Goal: Task Accomplishment & Management: Manage account settings

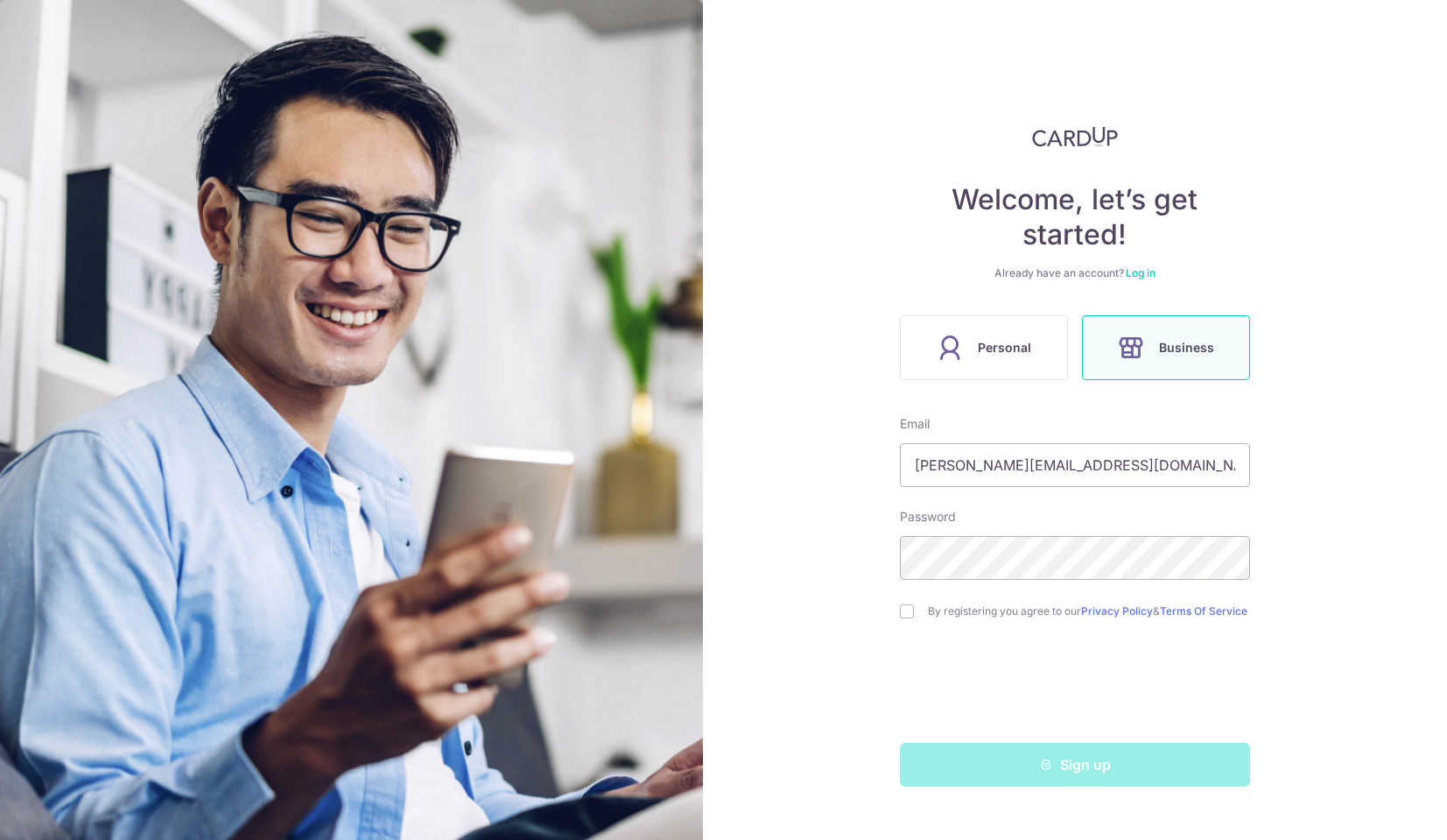
click at [1328, 296] on div "Welcome, let’s get started! Already have an account? Log in Personal Business E…" at bounding box center [1076, 420] width 745 height 840
drag, startPoint x: 907, startPoint y: 615, endPoint x: 954, endPoint y: 627, distance: 48.5
click at [908, 616] on input "checkbox" at bounding box center [907, 611] width 14 height 14
checkbox input "true"
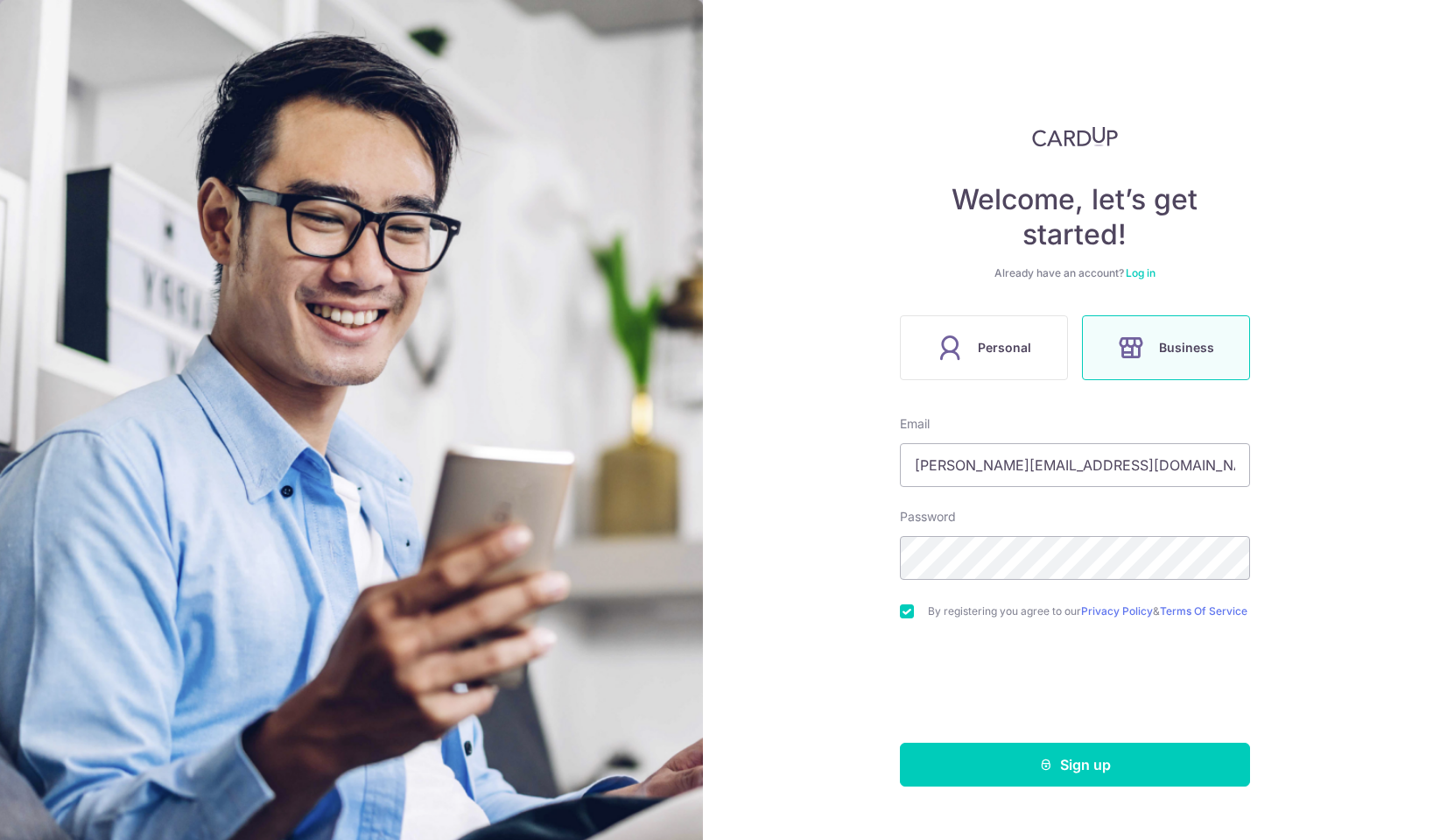
drag, startPoint x: 1160, startPoint y: 777, endPoint x: 1305, endPoint y: 775, distance: 145.0
click at [1163, 777] on button "Sign up" at bounding box center [1075, 764] width 350 height 44
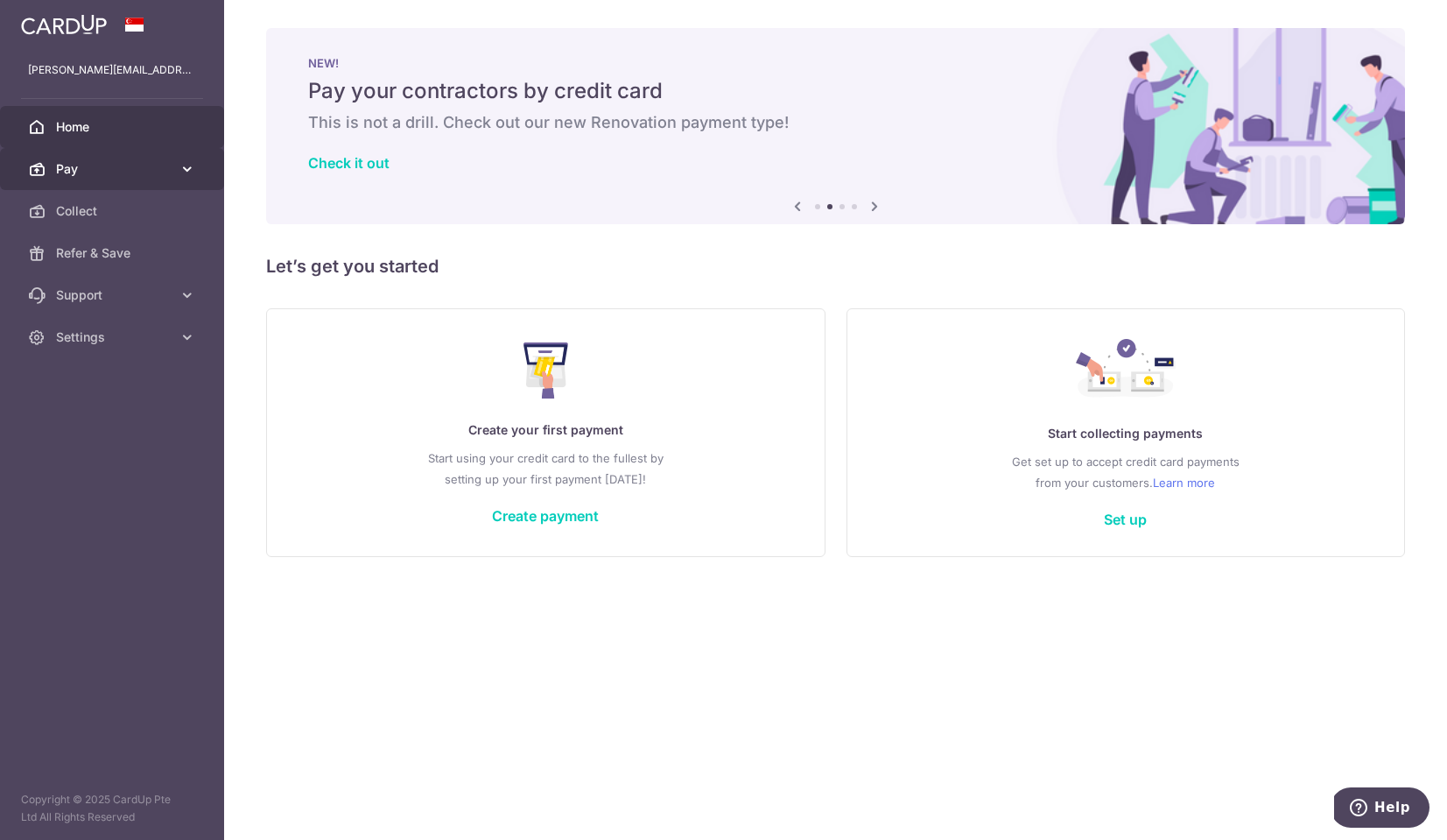
click at [171, 158] on link "Pay" at bounding box center [112, 169] width 224 height 42
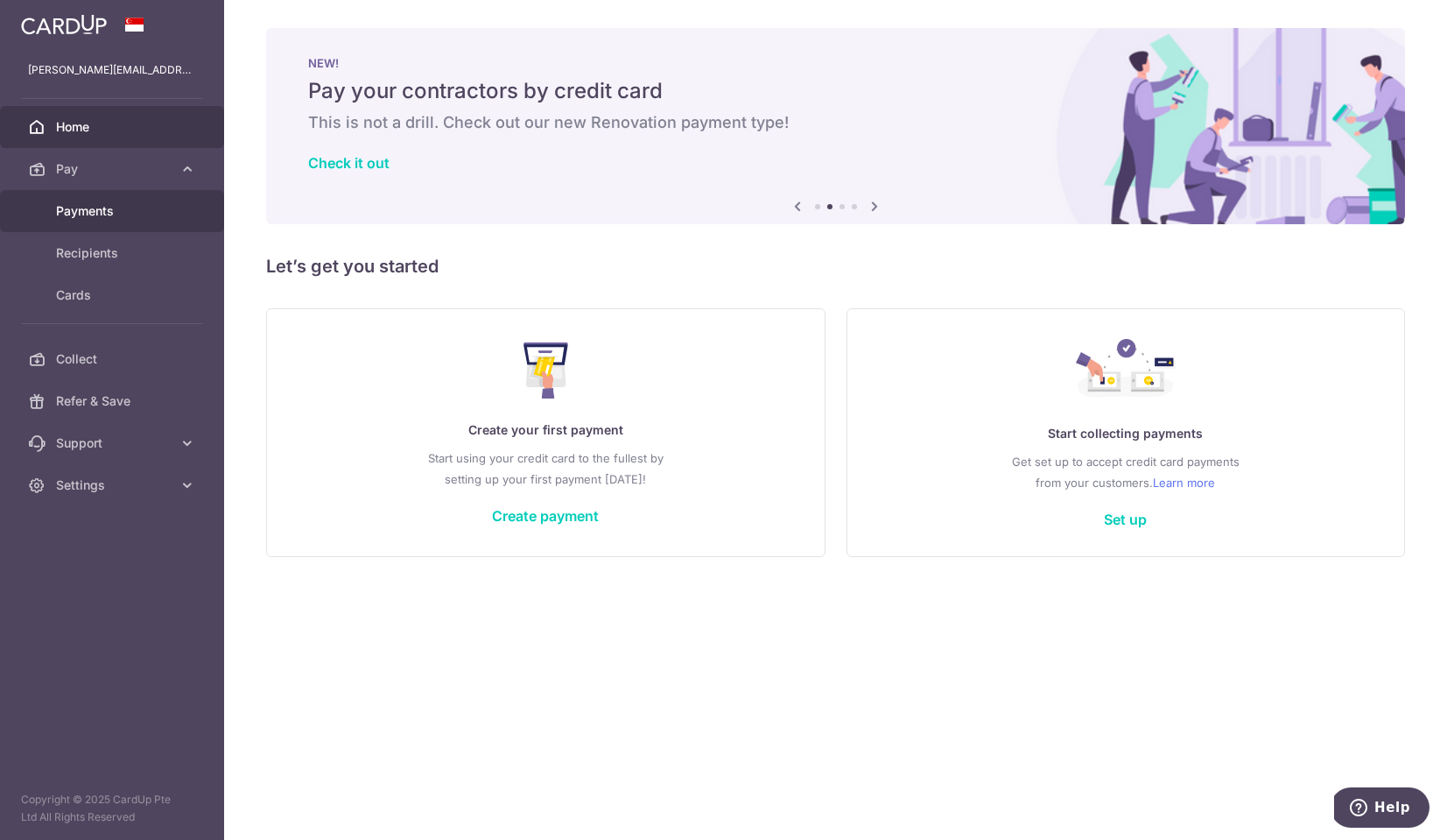
click at [126, 206] on span "Payments" at bounding box center [114, 211] width 116 height 18
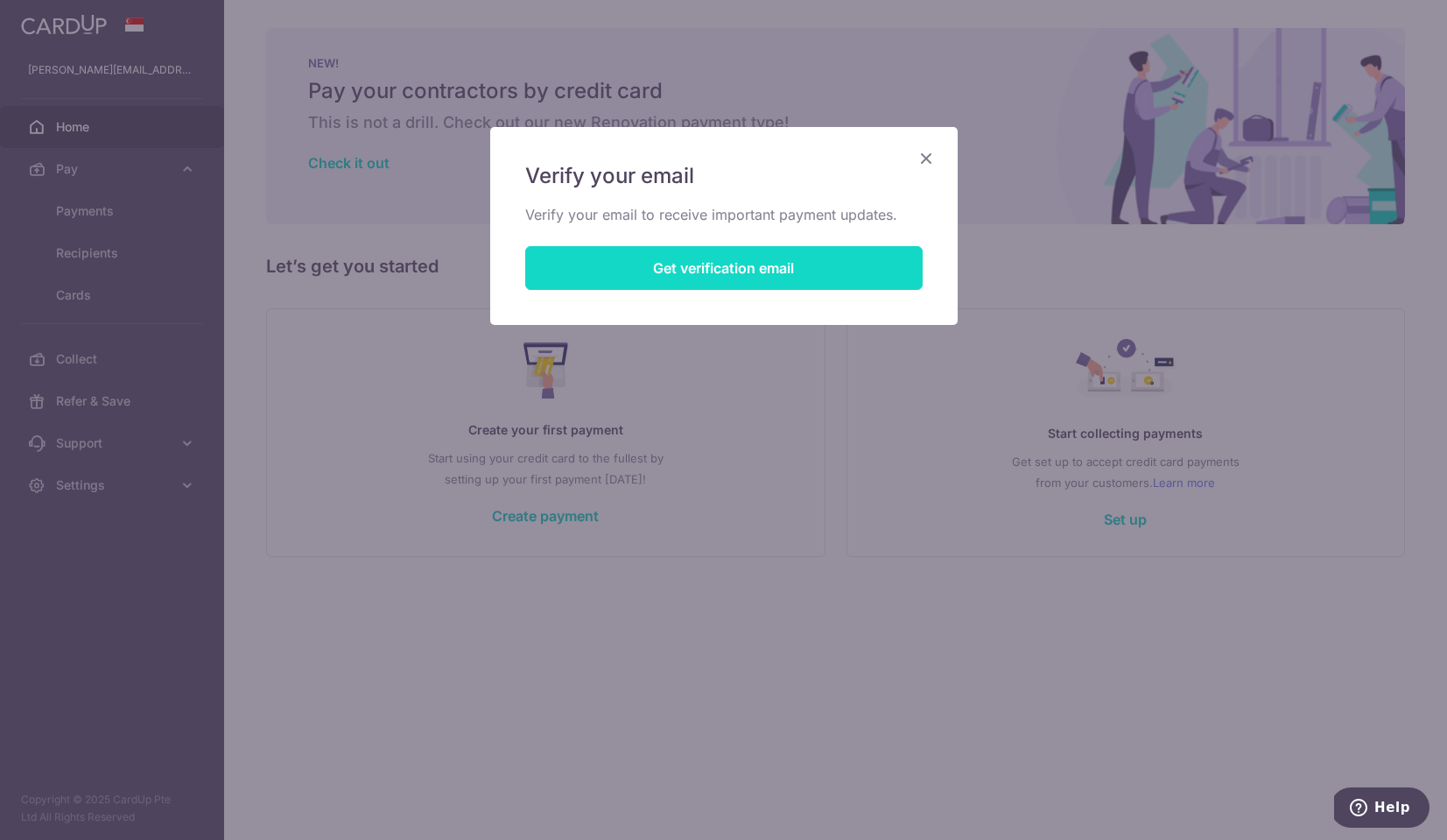
click at [799, 265] on button "Get verification email" at bounding box center [724, 268] width 397 height 44
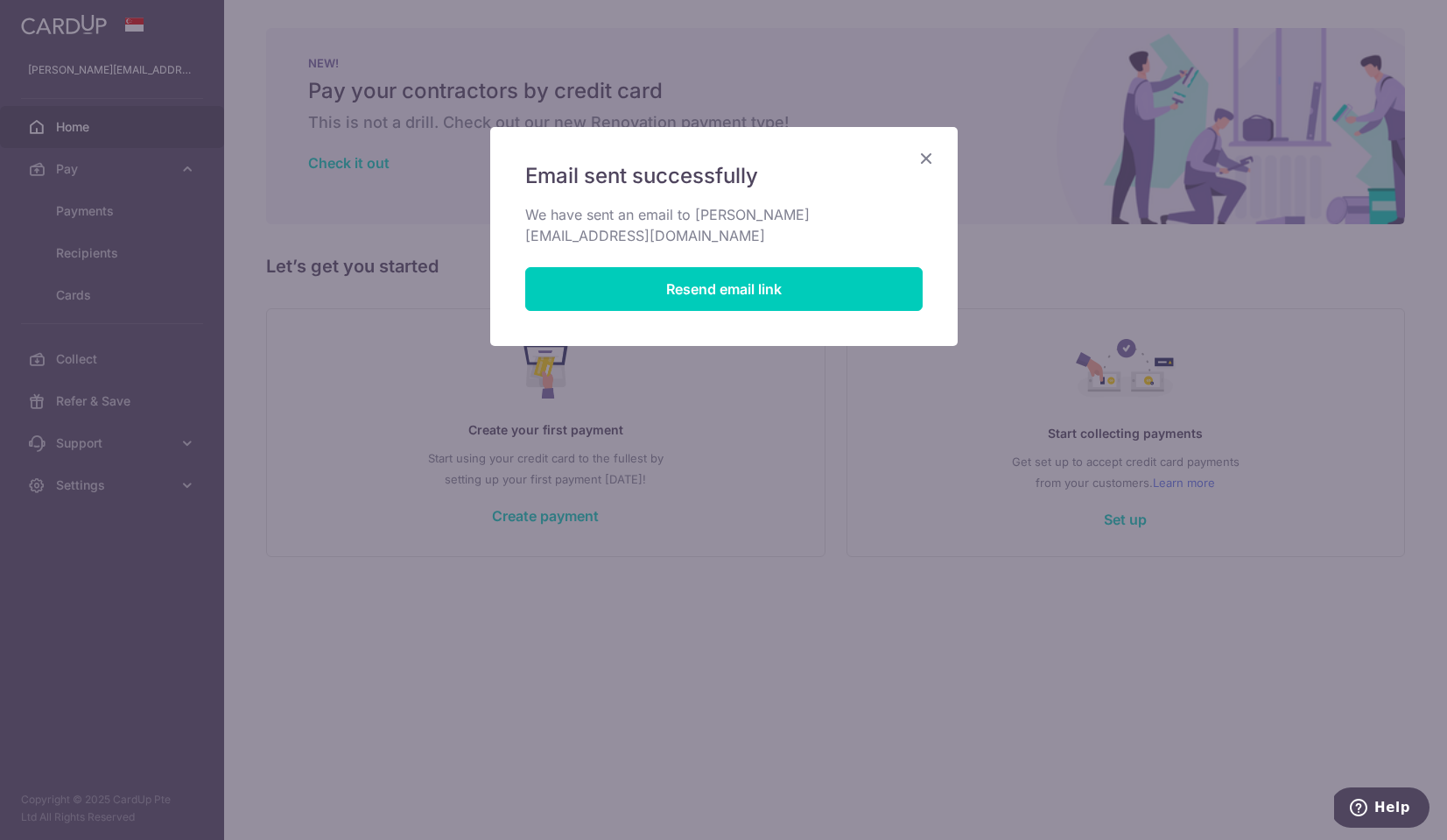
click at [926, 159] on icon "Close" at bounding box center [926, 158] width 21 height 22
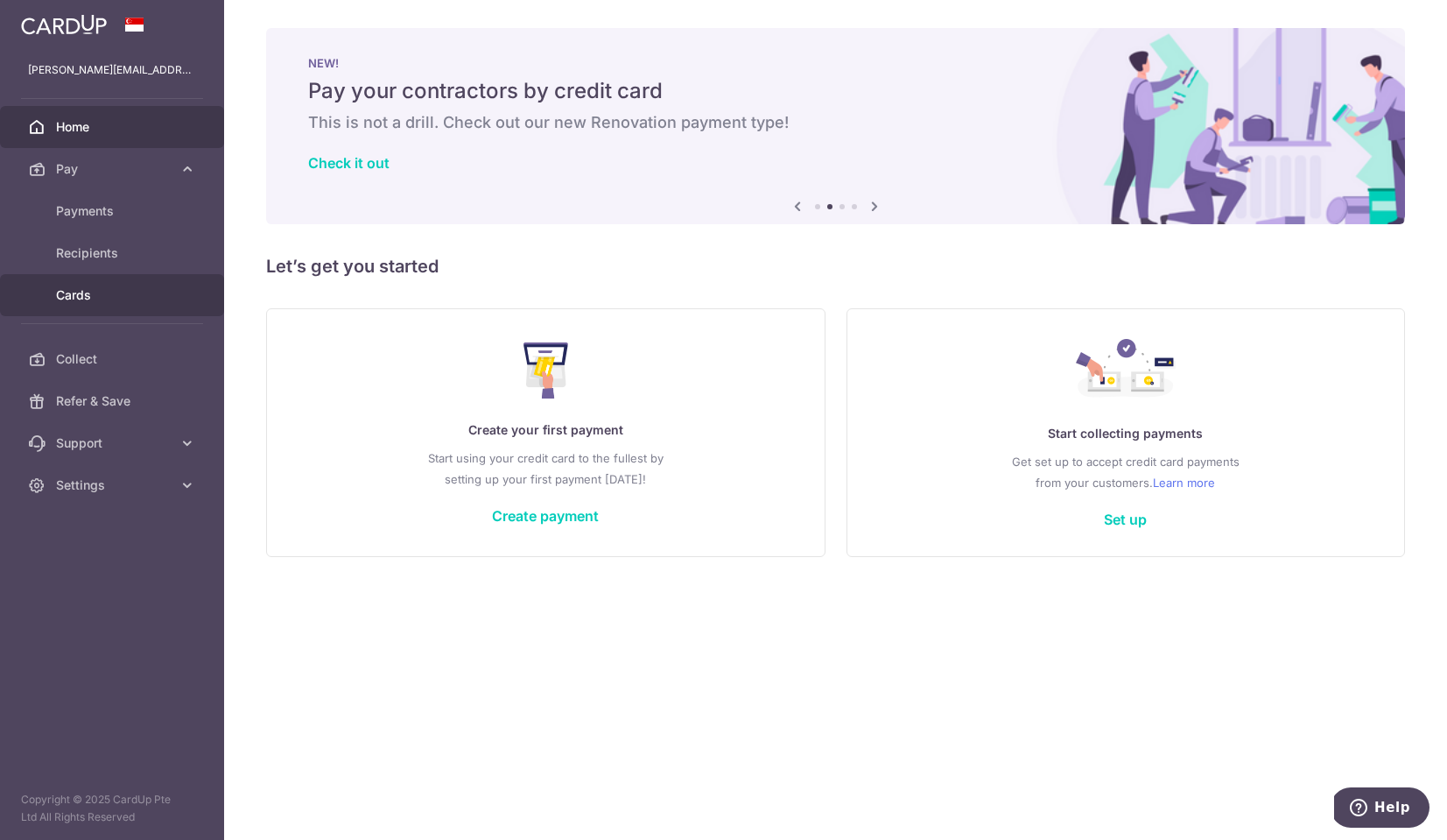
click at [132, 281] on link "Cards" at bounding box center [112, 296] width 224 height 42
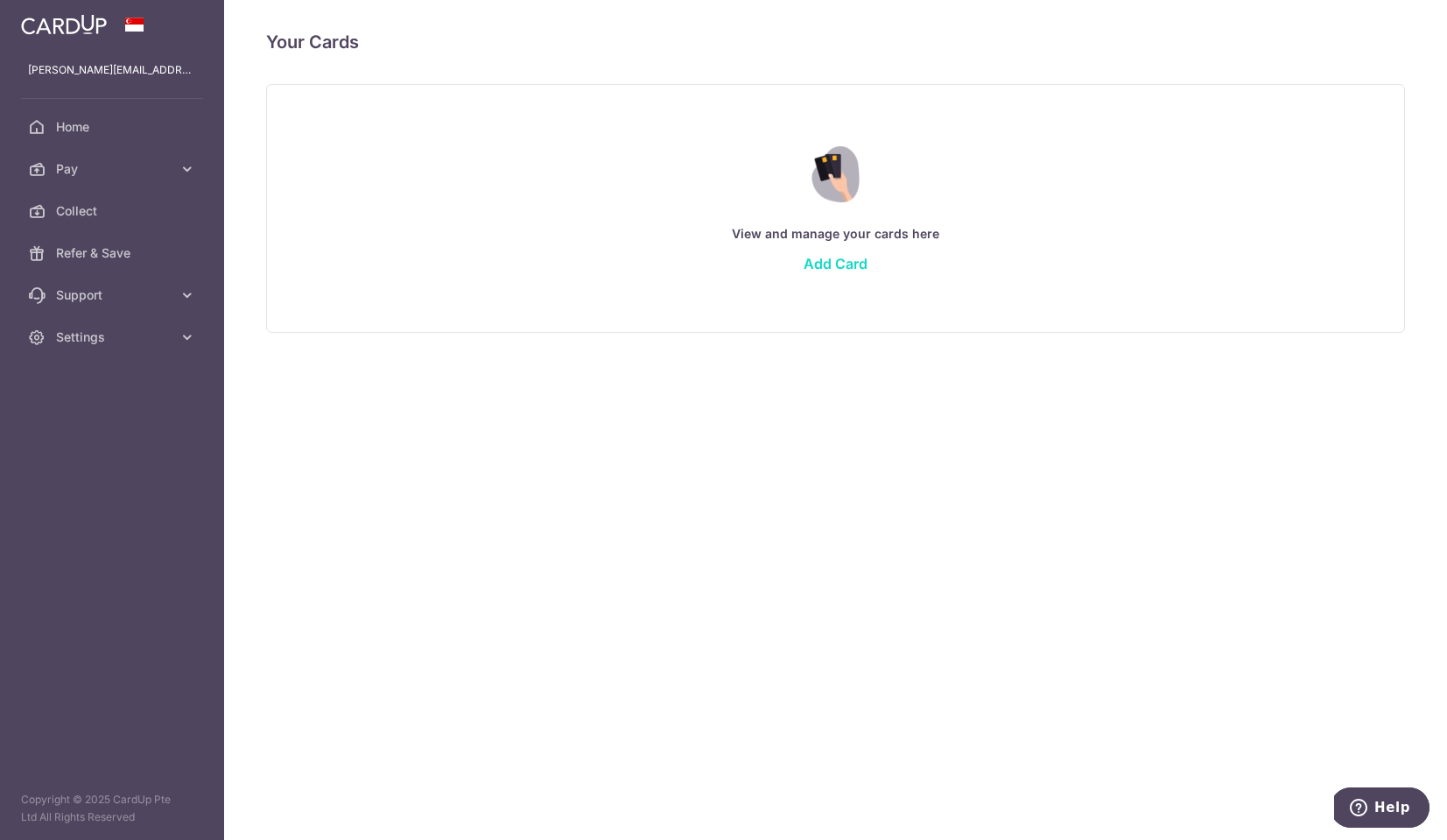
click at [833, 263] on link "Add Card" at bounding box center [836, 264] width 64 height 18
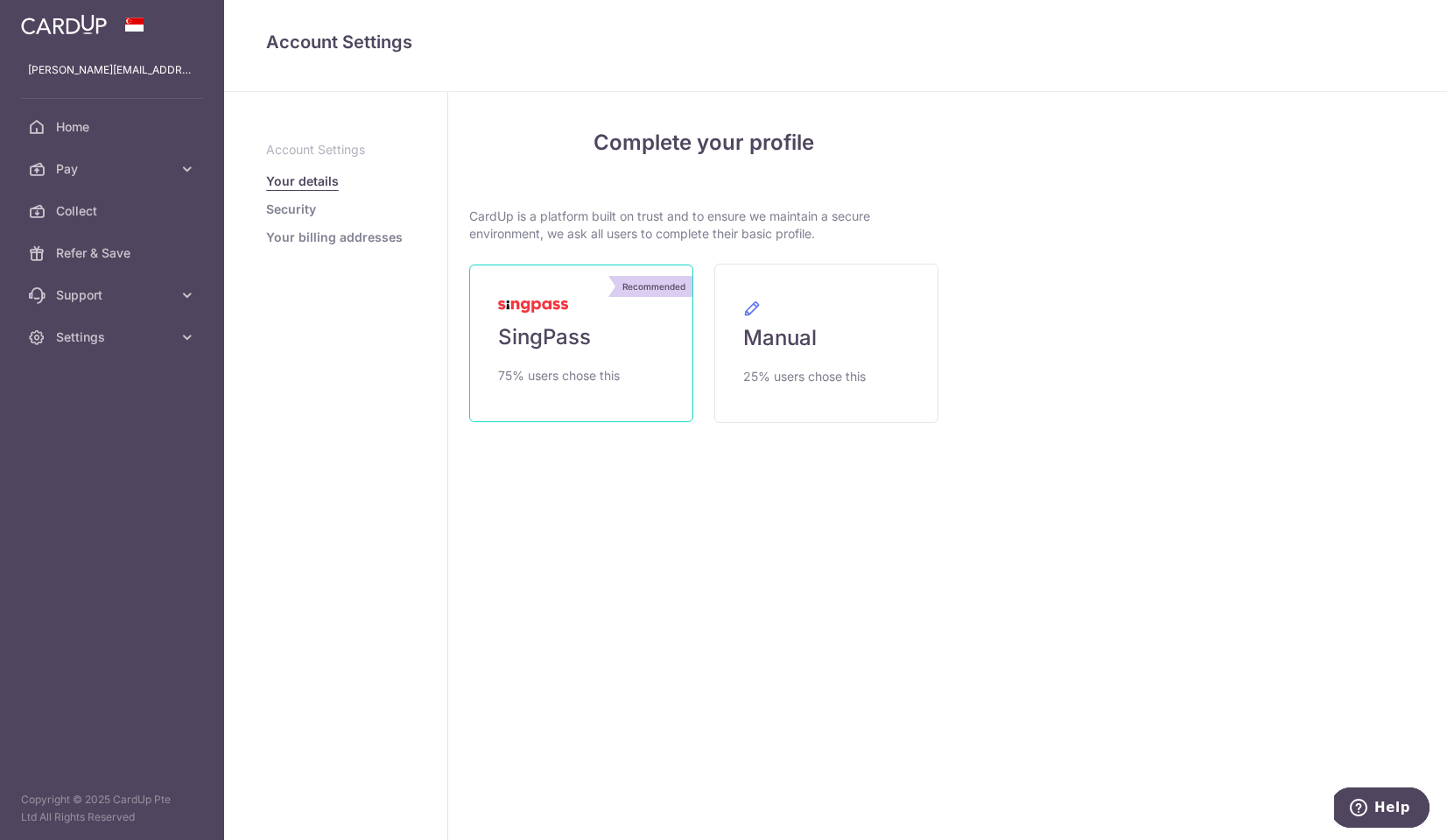
click at [529, 300] on img at bounding box center [533, 306] width 70 height 12
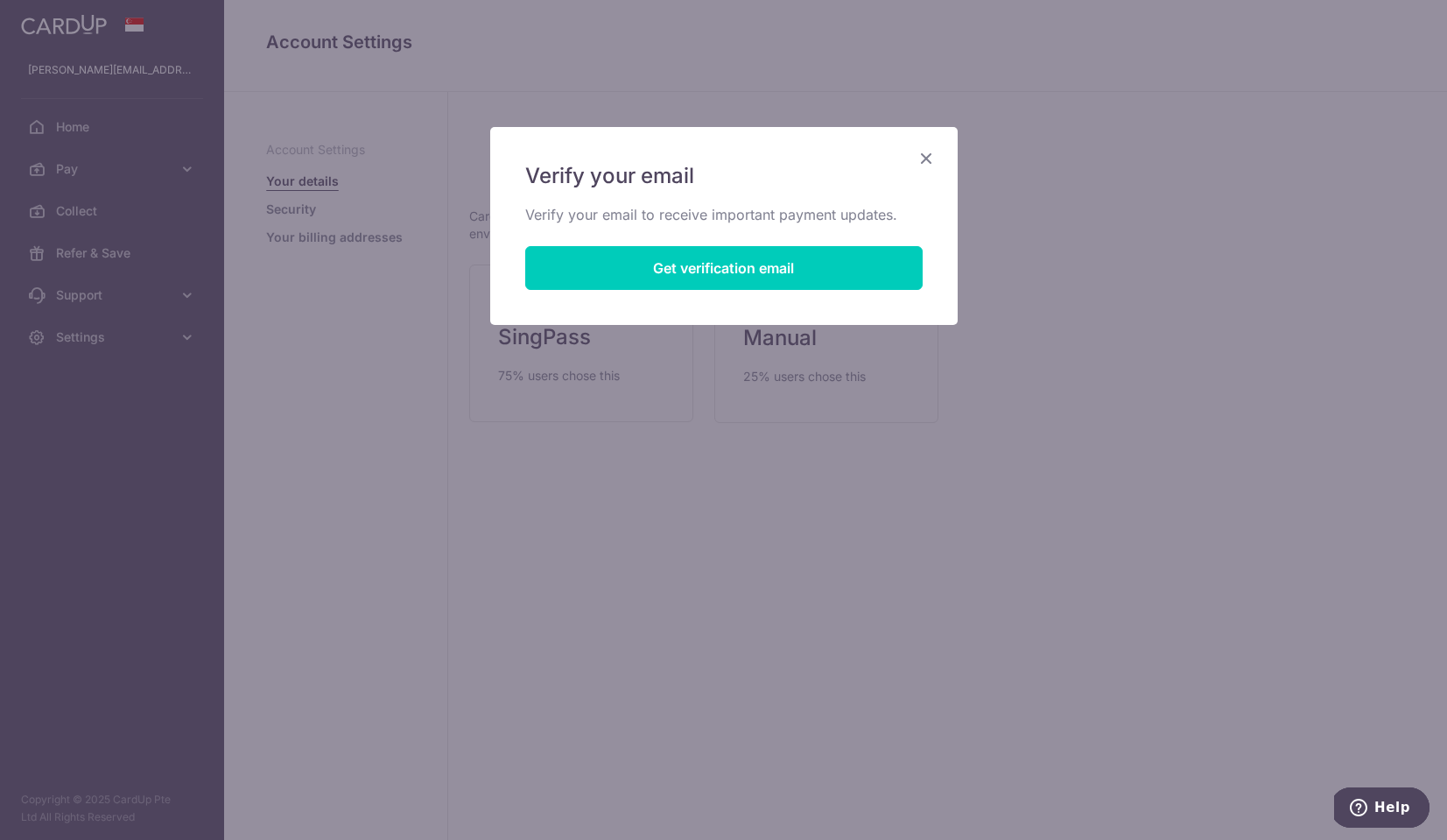
click at [942, 156] on div "Verify your email Verify your email to receive important payment updates. Get v…" at bounding box center [724, 226] width 468 height 198
click at [925, 161] on icon "Close" at bounding box center [926, 158] width 21 height 22
